Goal: Navigation & Orientation: Understand site structure

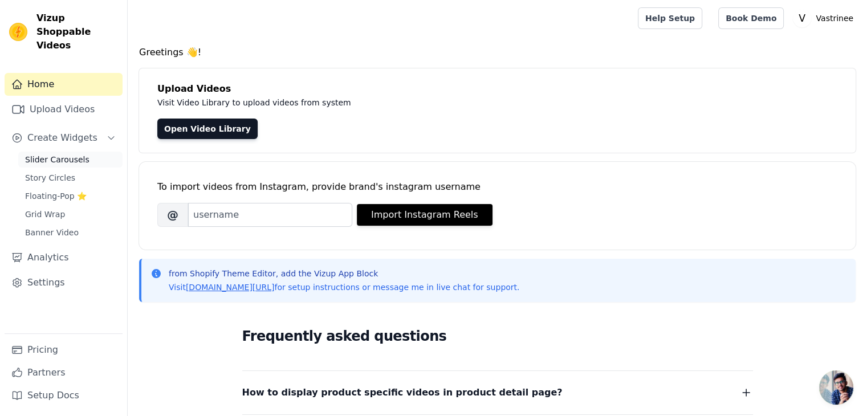
click at [60, 154] on span "Slider Carousels" at bounding box center [57, 159] width 64 height 11
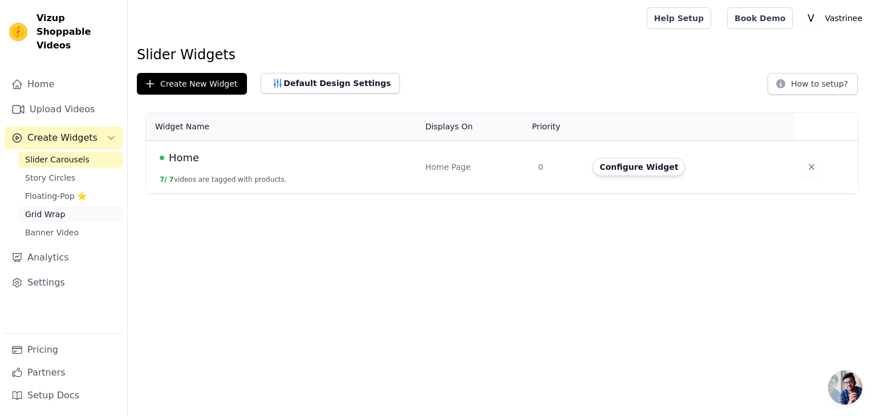
click at [32, 209] on span "Grid Wrap" at bounding box center [45, 214] width 40 height 11
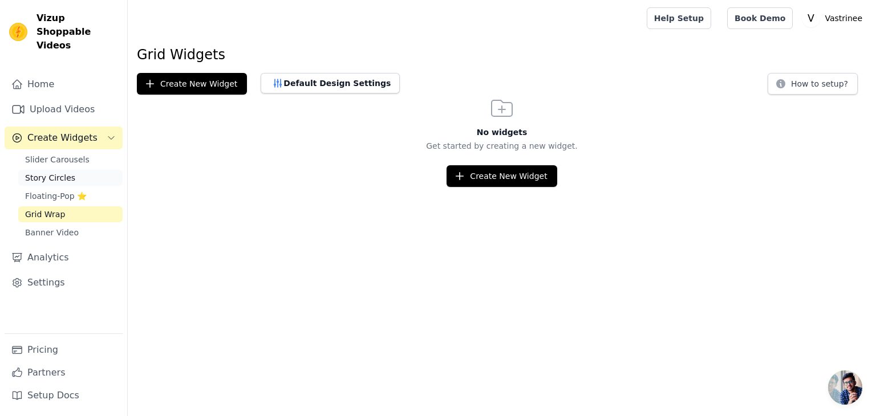
click at [50, 172] on span "Story Circles" at bounding box center [50, 177] width 50 height 11
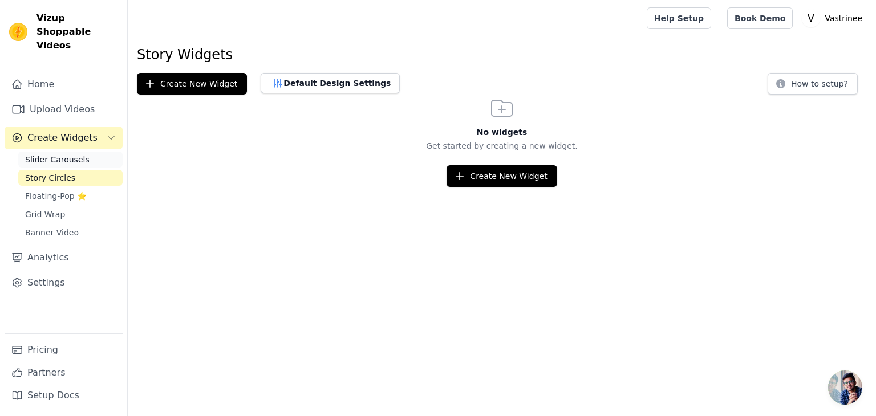
click at [59, 154] on span "Slider Carousels" at bounding box center [57, 159] width 64 height 11
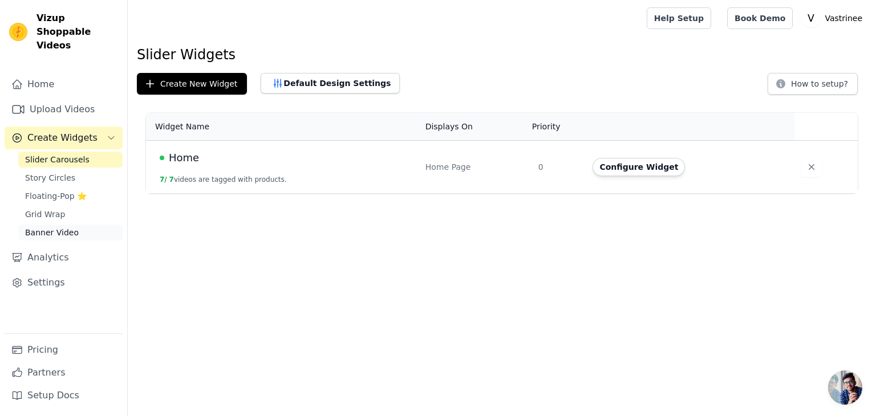
click at [56, 225] on link "Banner Video" at bounding box center [70, 233] width 104 height 16
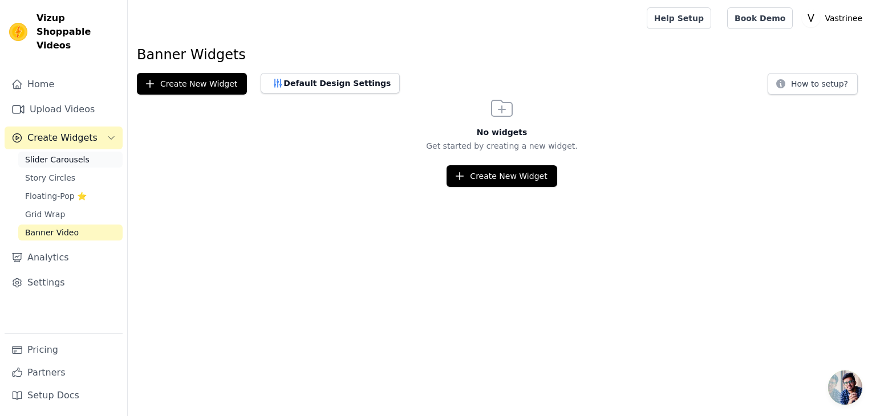
click at [58, 152] on link "Slider Carousels" at bounding box center [70, 160] width 104 height 16
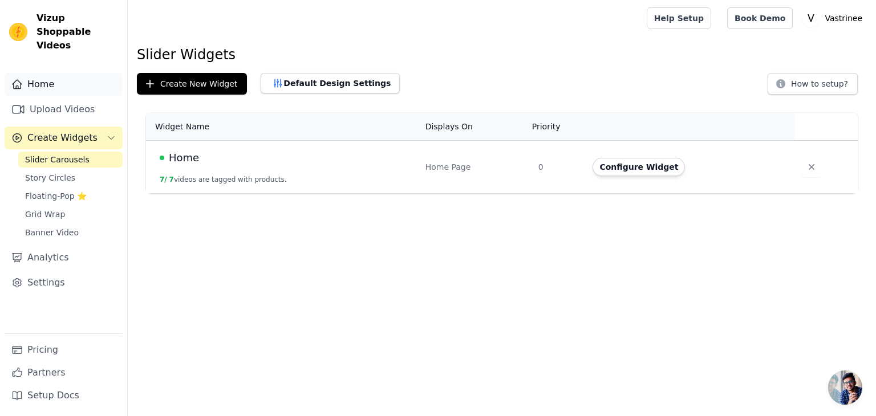
click at [40, 73] on link "Home" at bounding box center [64, 84] width 118 height 23
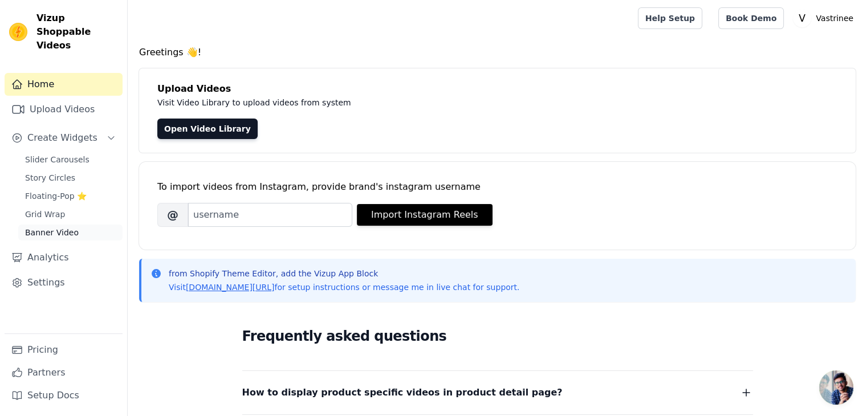
click at [54, 227] on span "Banner Video" at bounding box center [52, 232] width 54 height 11
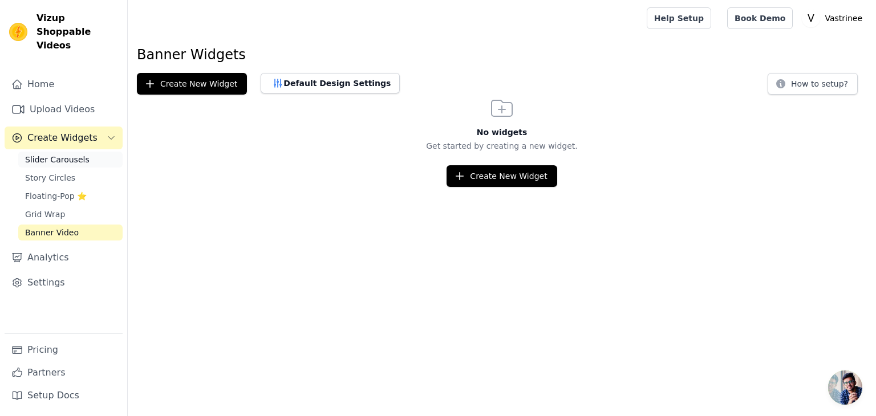
click at [43, 152] on link "Slider Carousels" at bounding box center [70, 160] width 104 height 16
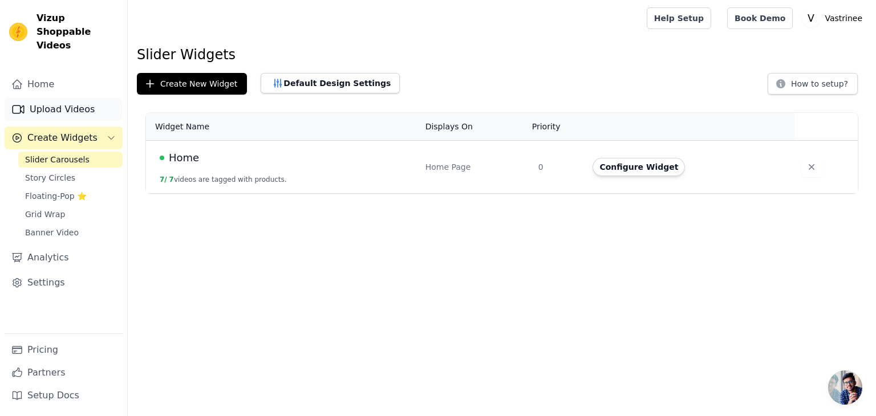
click at [74, 101] on link "Upload Videos" at bounding box center [64, 109] width 118 height 23
